Goal: Find specific page/section: Find specific page/section

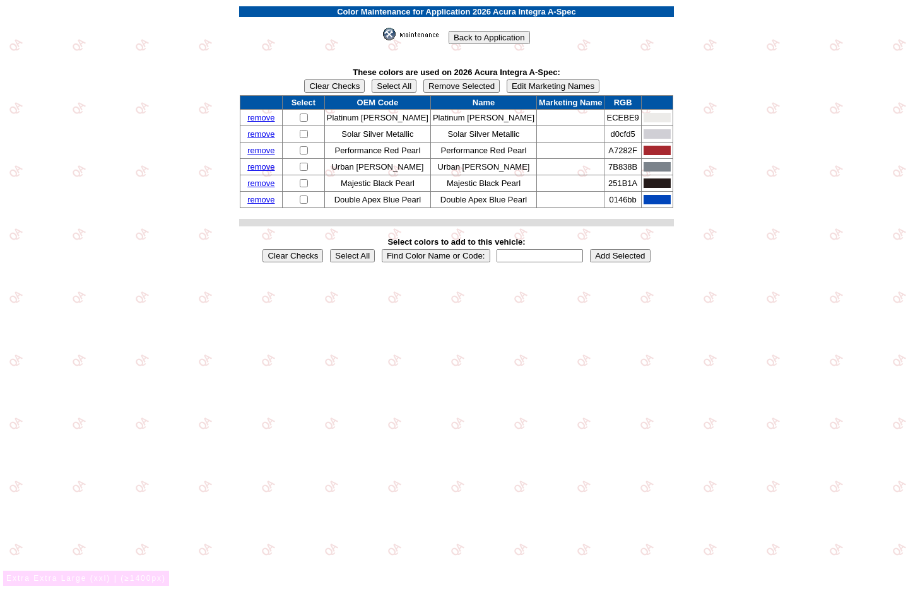
click at [412, 31] on img at bounding box center [414, 34] width 63 height 13
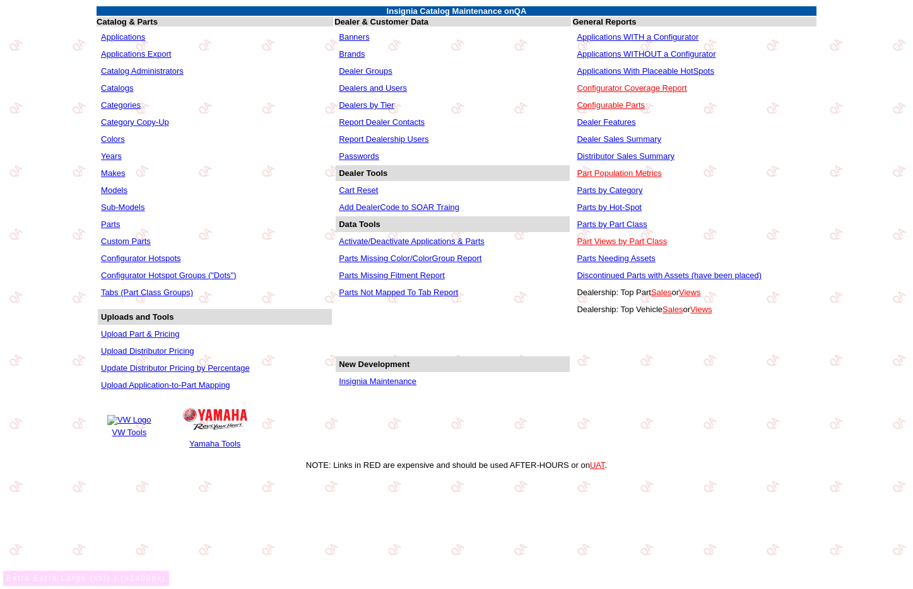
click at [144, 289] on link "Tabs (Part Class Groups)" at bounding box center [147, 292] width 92 height 9
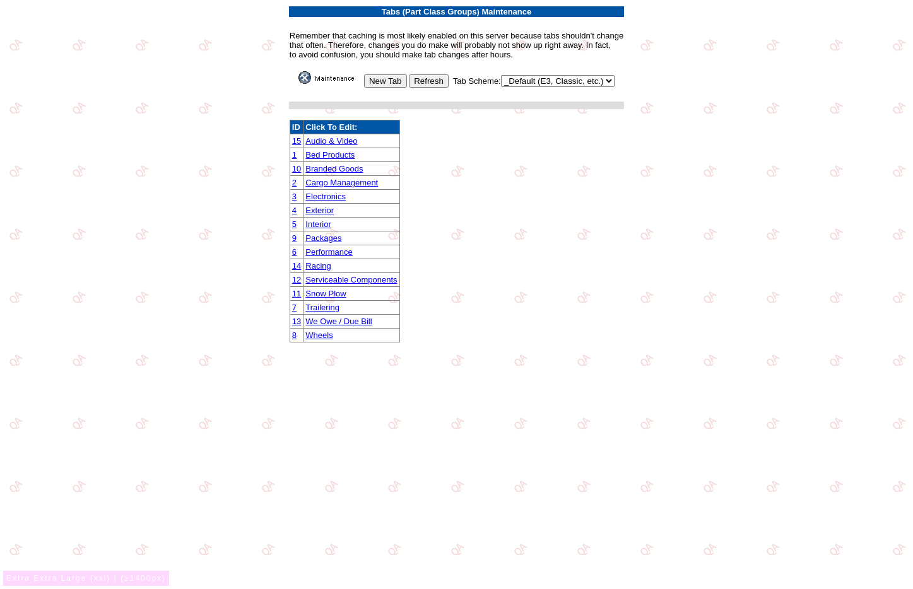
drag, startPoint x: 323, startPoint y: 290, endPoint x: 321, endPoint y: 276, distance: 14.7
